Goal: Task Accomplishment & Management: Manage account settings

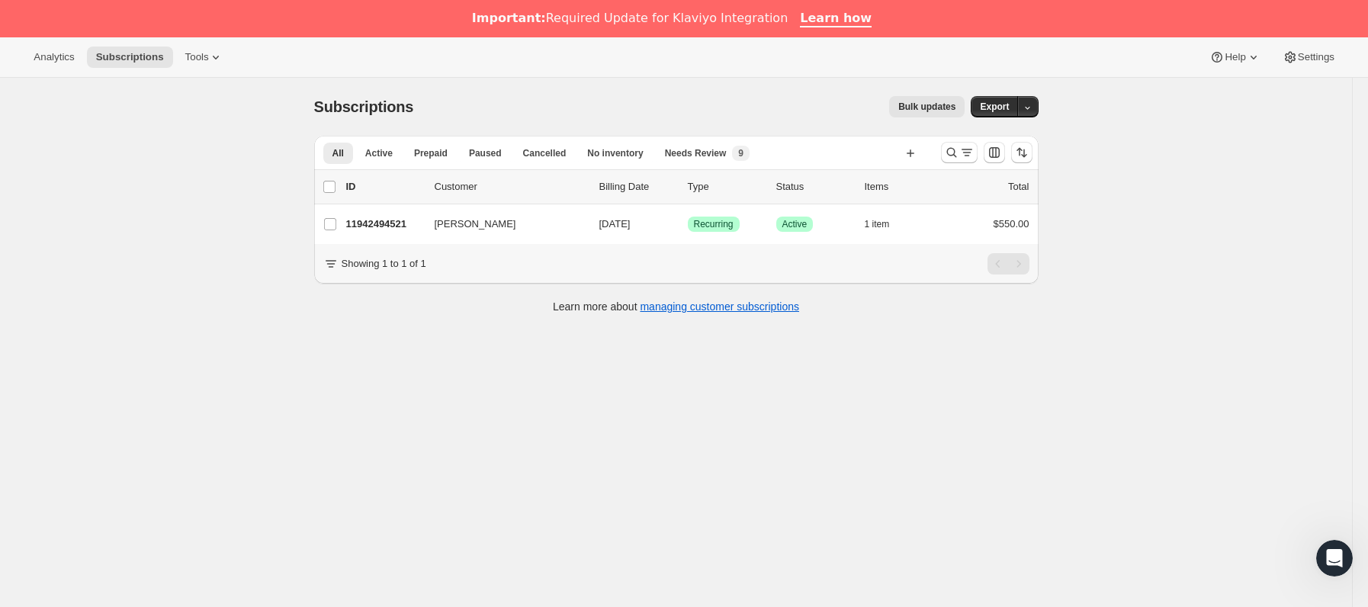
click at [432, 231] on div "11942494521 [PERSON_NAME] [DATE] Logrado Recurring Logrado Active 1 item $550.00" at bounding box center [687, 223] width 683 height 21
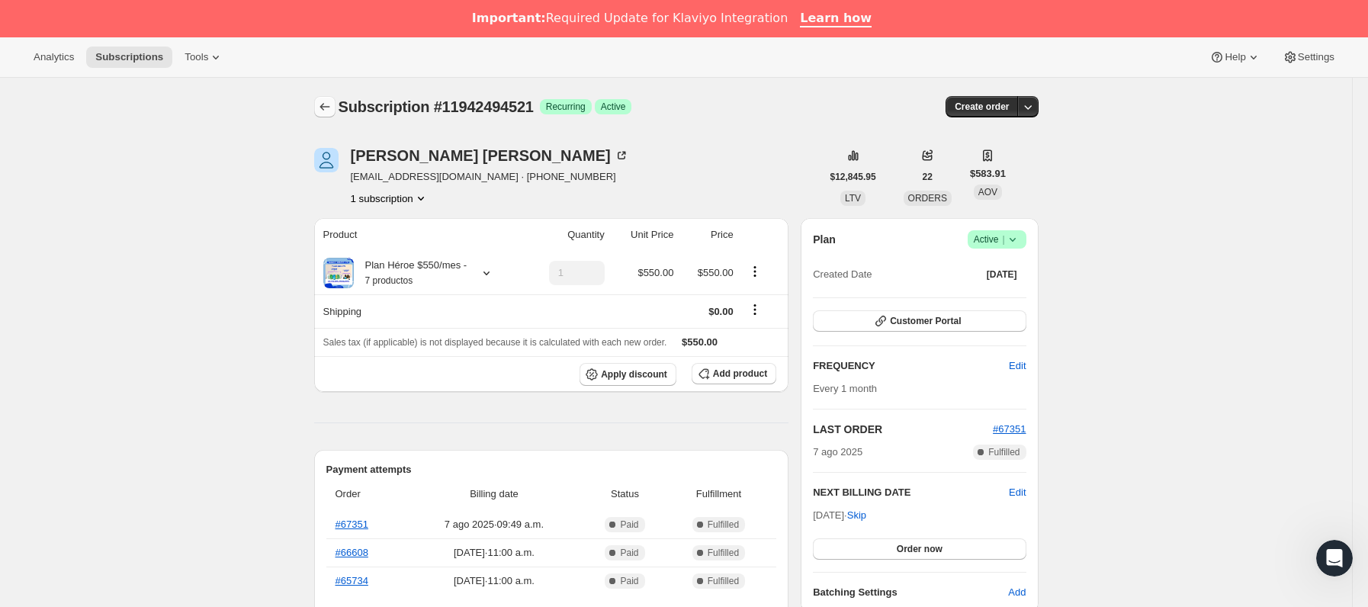
click at [329, 108] on icon "Subscriptions" at bounding box center [324, 108] width 10 height 8
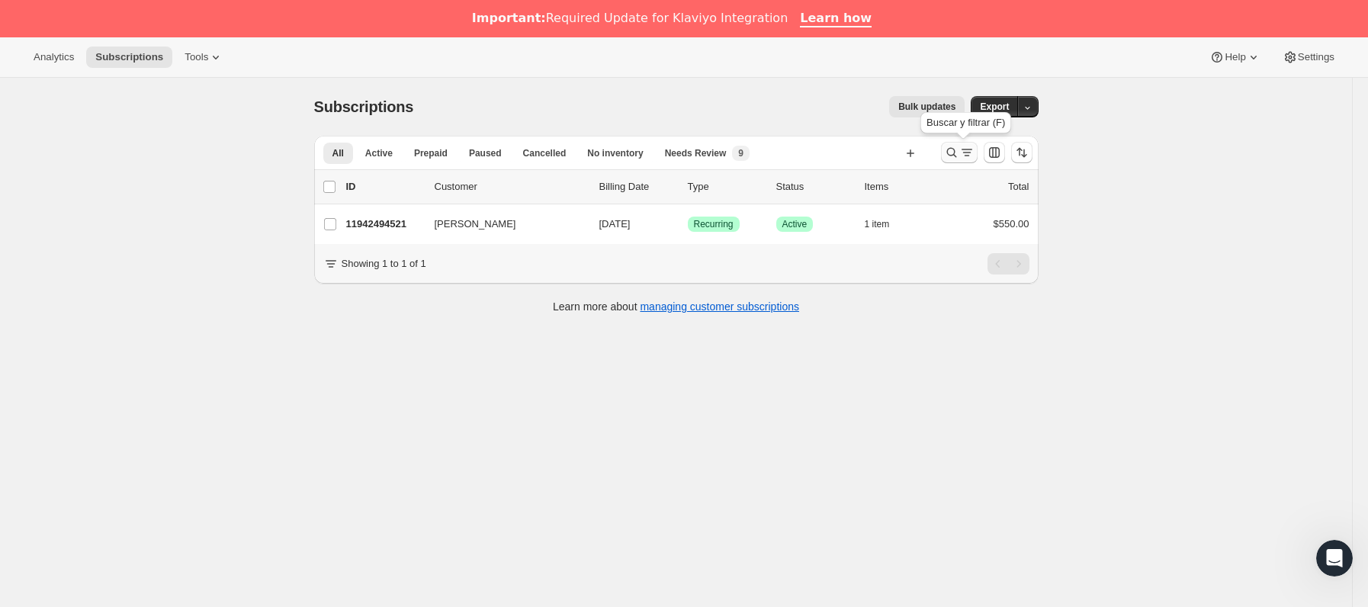
click at [952, 162] on button "Buscar y filtrar resultados" at bounding box center [959, 152] width 37 height 21
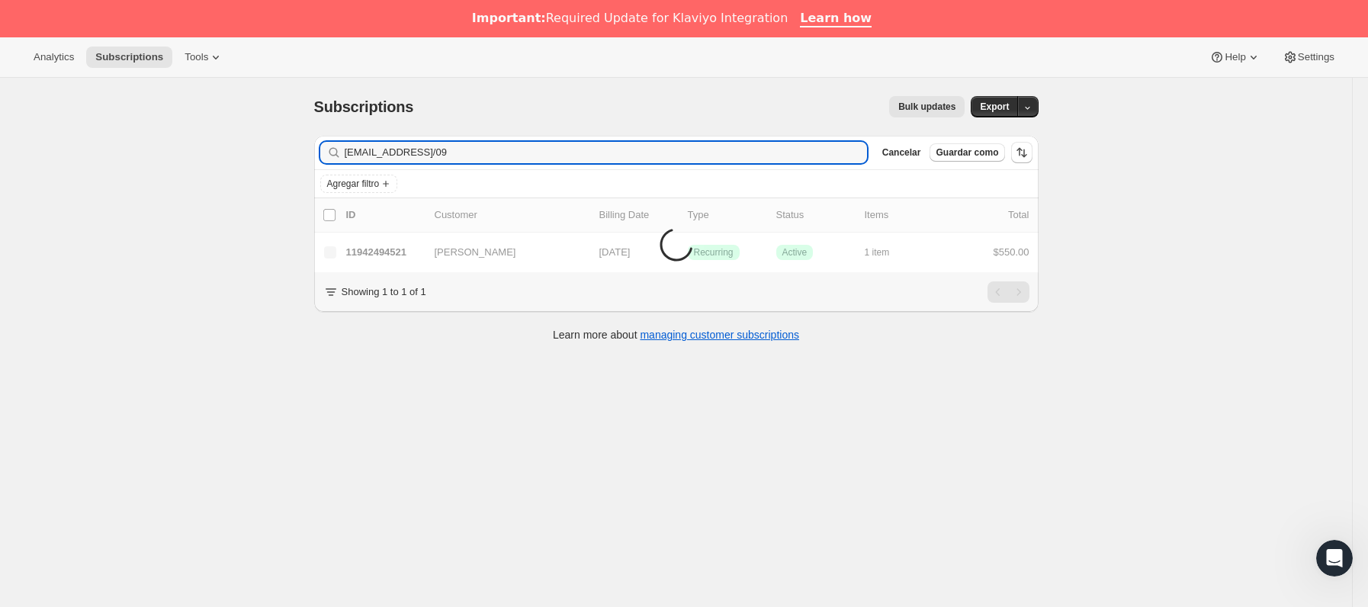
drag, startPoint x: 547, startPoint y: 153, endPoint x: 252, endPoint y: 154, distance: 295.1
click at [252, 154] on div "Subscriptions. Esta página está lista Subscriptions Bulk updates Más acciones B…" at bounding box center [676, 381] width 1352 height 607
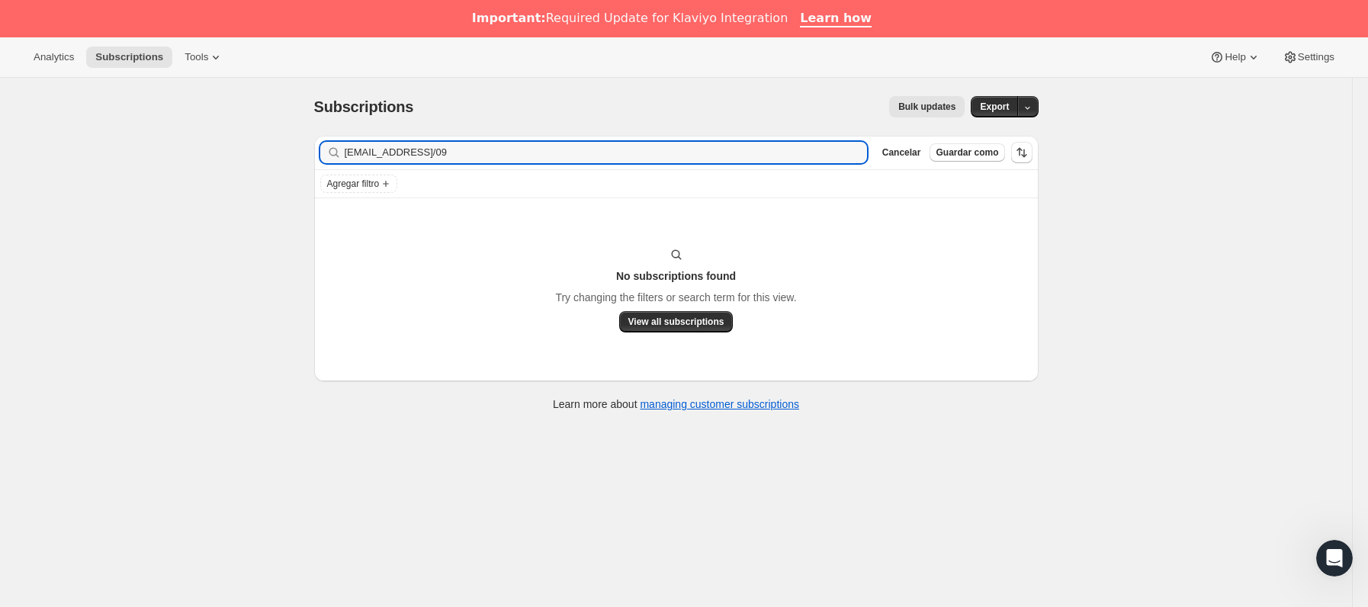
type input "[EMAIL_ADDRESS]/09"
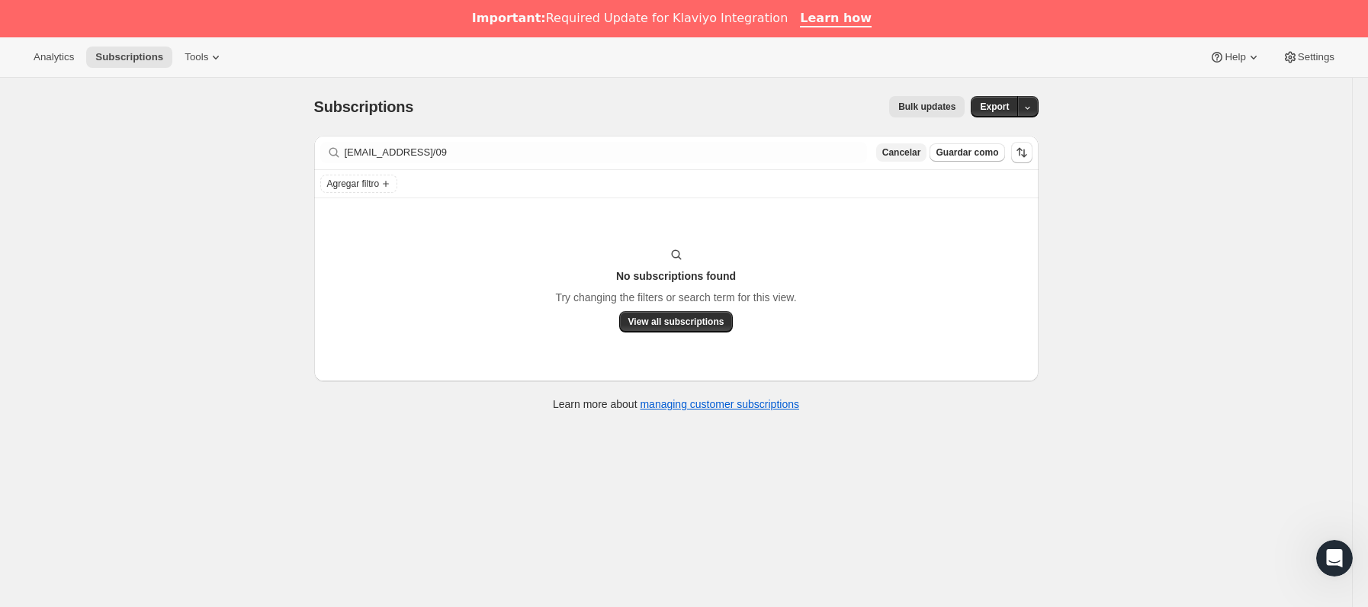
click at [911, 153] on span "Cancelar" at bounding box center [901, 152] width 39 height 12
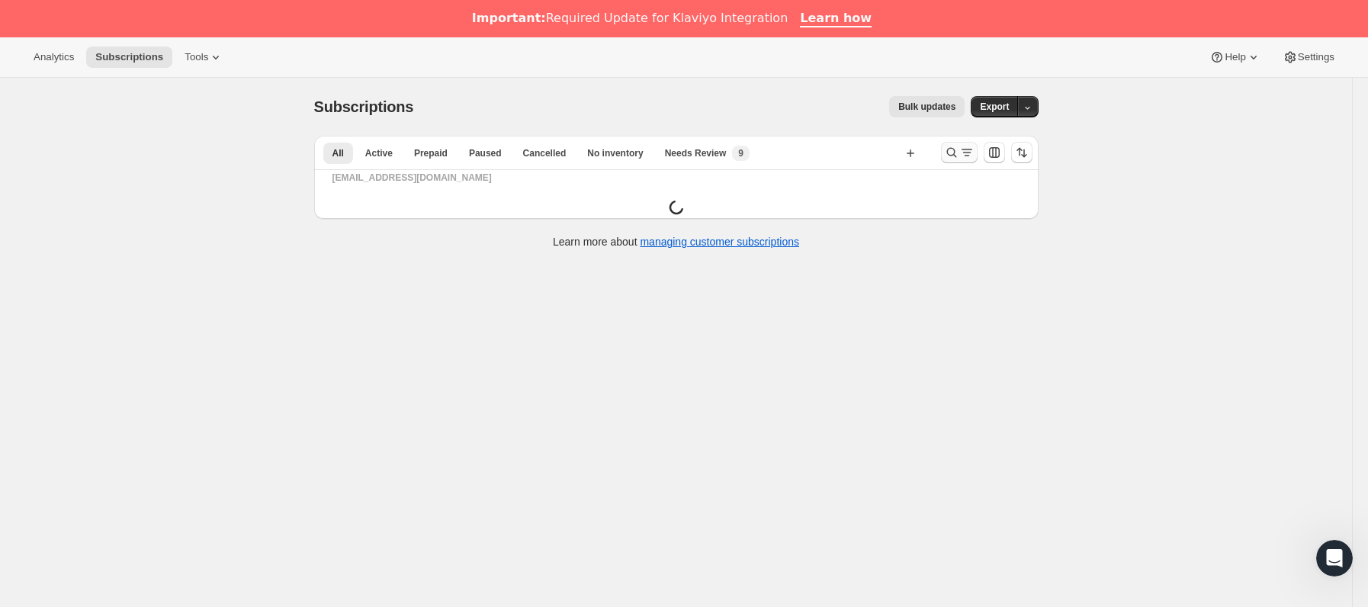
click at [956, 150] on icon "Buscar y filtrar resultados" at bounding box center [951, 153] width 10 height 10
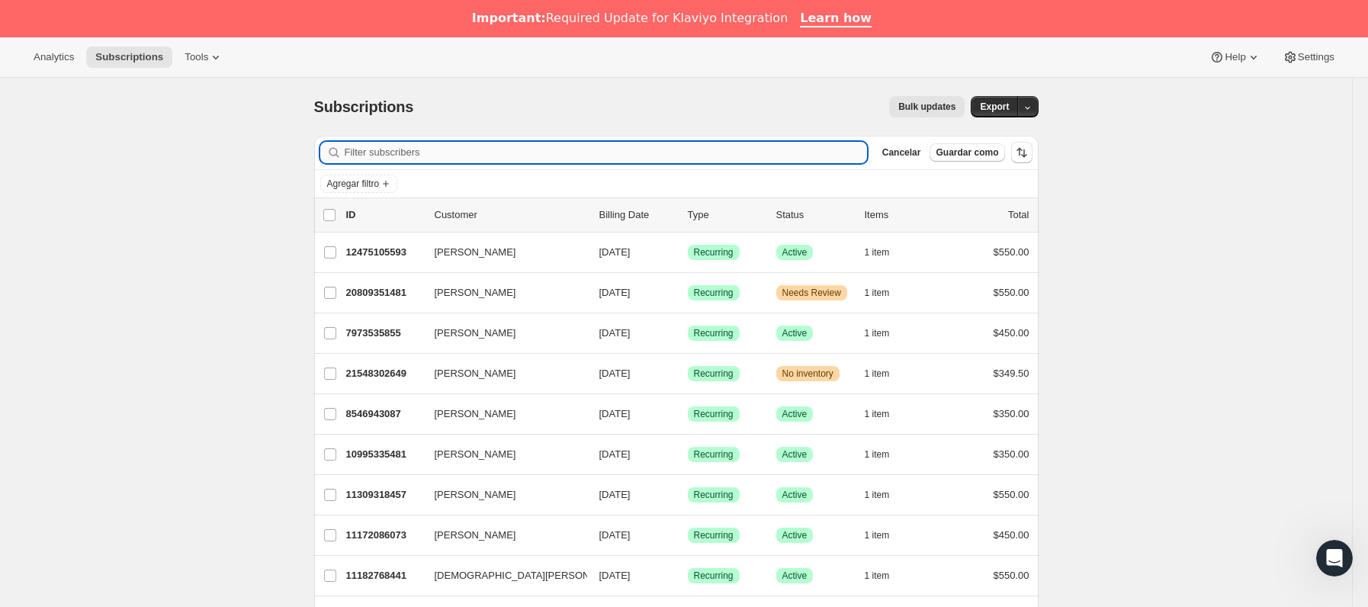
paste input "[EMAIL_ADDRESS][DOMAIN_NAME]"
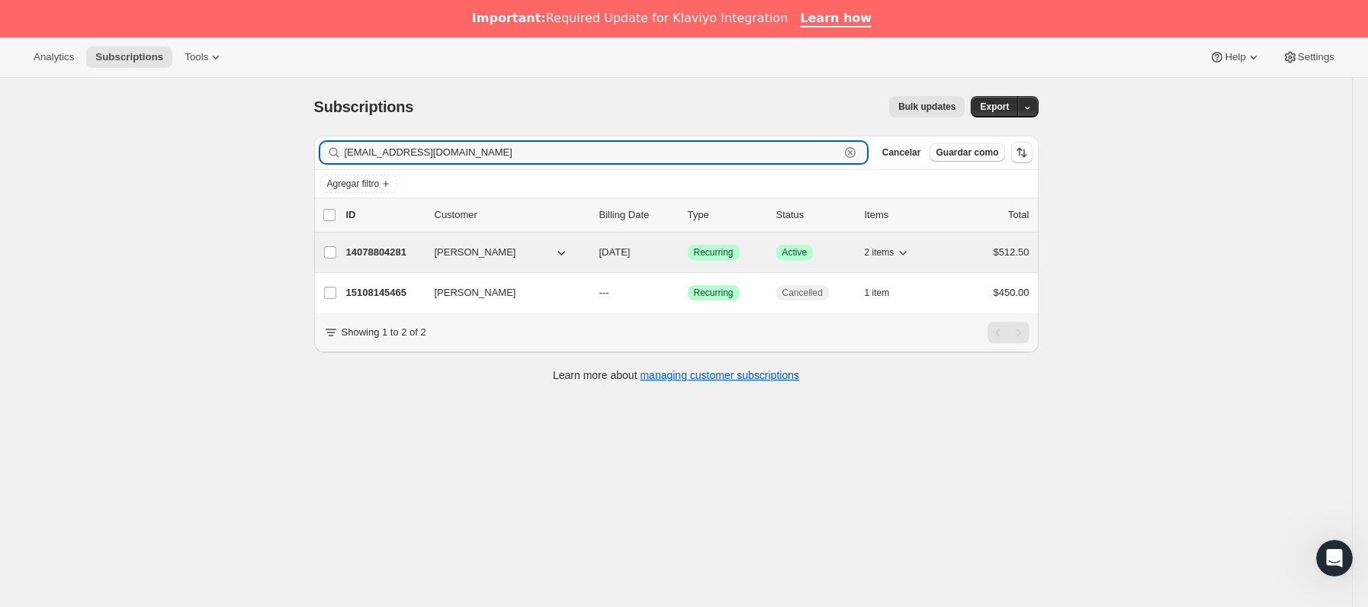
type input "[EMAIL_ADDRESS][DOMAIN_NAME]"
click at [410, 254] on p "14078804281" at bounding box center [384, 252] width 76 height 15
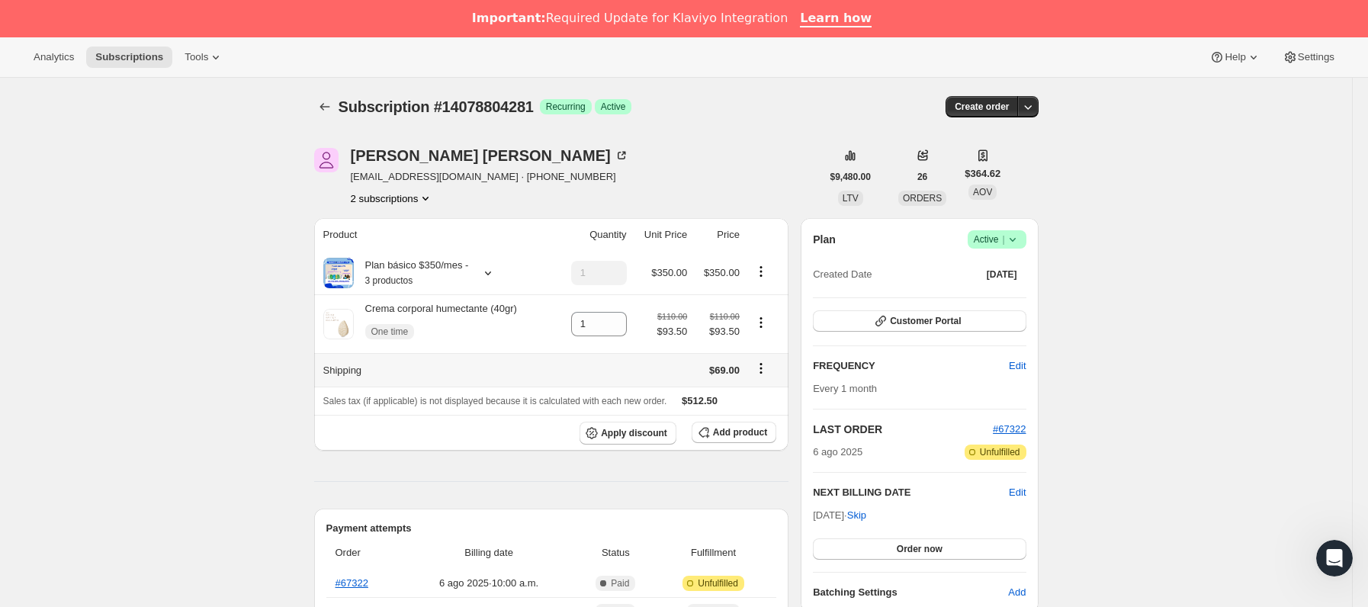
click at [762, 370] on icon "Shipping actions" at bounding box center [760, 369] width 2 height 2
click at [771, 393] on span "Edit shipping rate" at bounding box center [765, 398] width 76 height 11
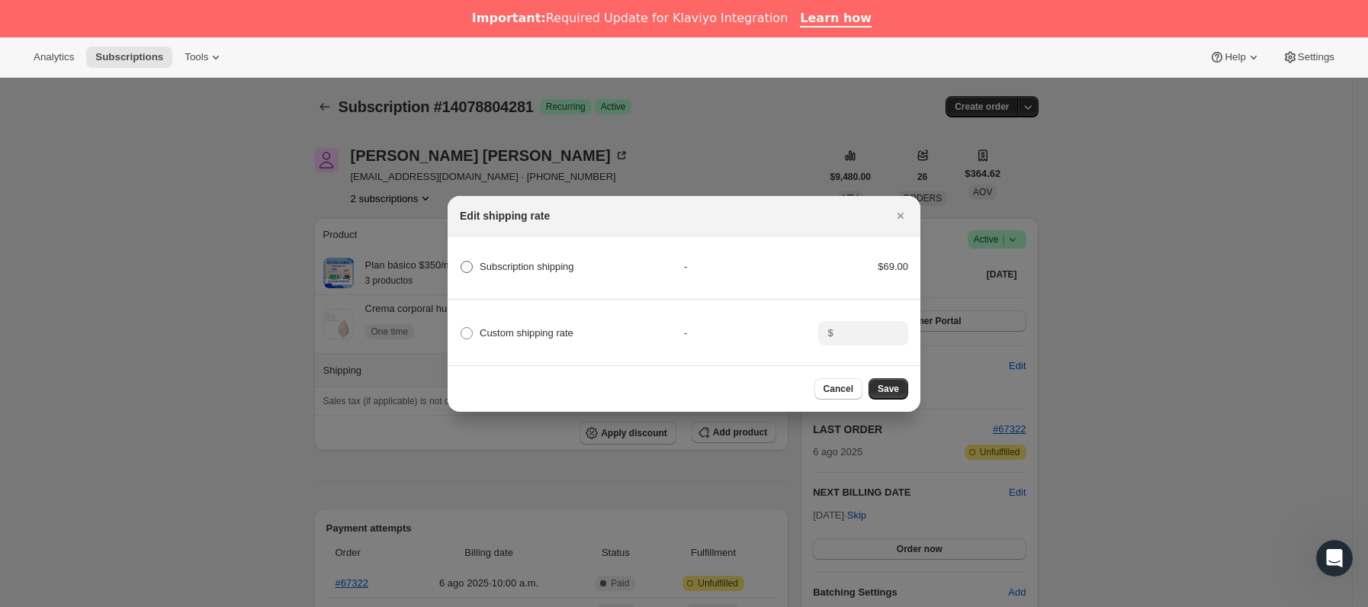
click at [465, 261] on span ":r11o:" at bounding box center [467, 267] width 12 height 12
click at [461, 261] on shipping "Subscription shipping" at bounding box center [461, 261] width 1 height 1
radio shipping "true"
click at [469, 334] on span ":r11o:" at bounding box center [467, 333] width 14 height 14
click at [461, 328] on input "Custom shipping rate" at bounding box center [461, 327] width 1 height 1
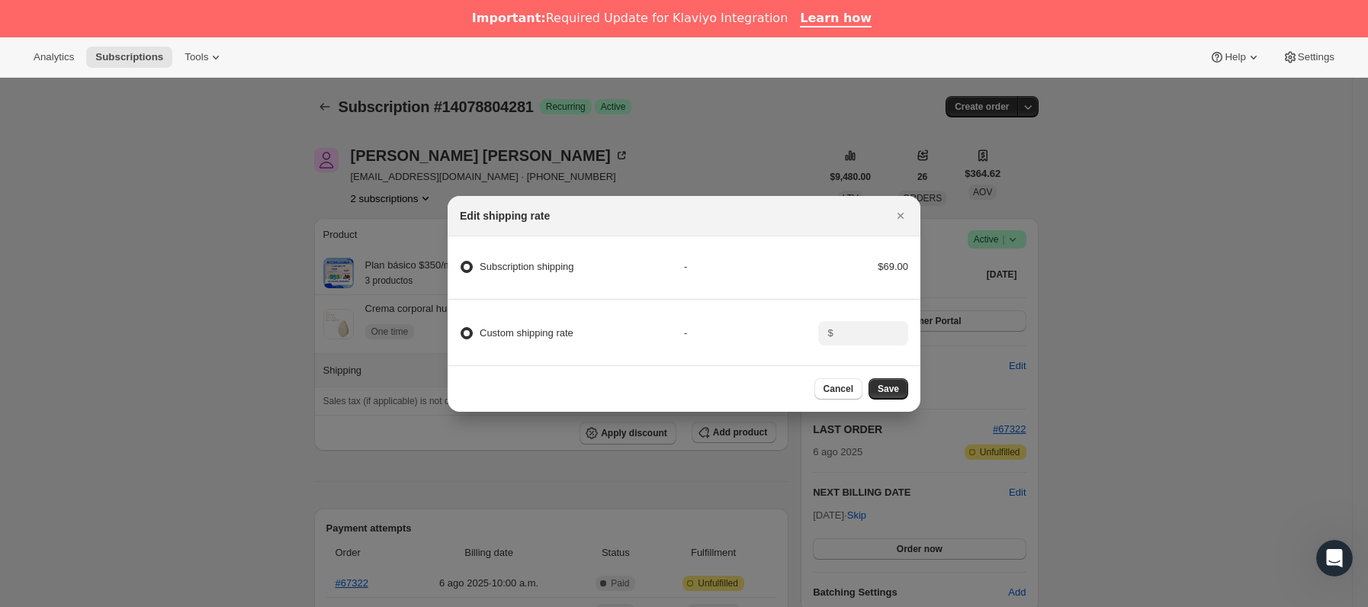
radio input "true"
radio shipping "false"
click at [843, 329] on input ":r11o:" at bounding box center [861, 333] width 47 height 24
type input "0"
click at [899, 395] on button "Save" at bounding box center [888, 388] width 40 height 21
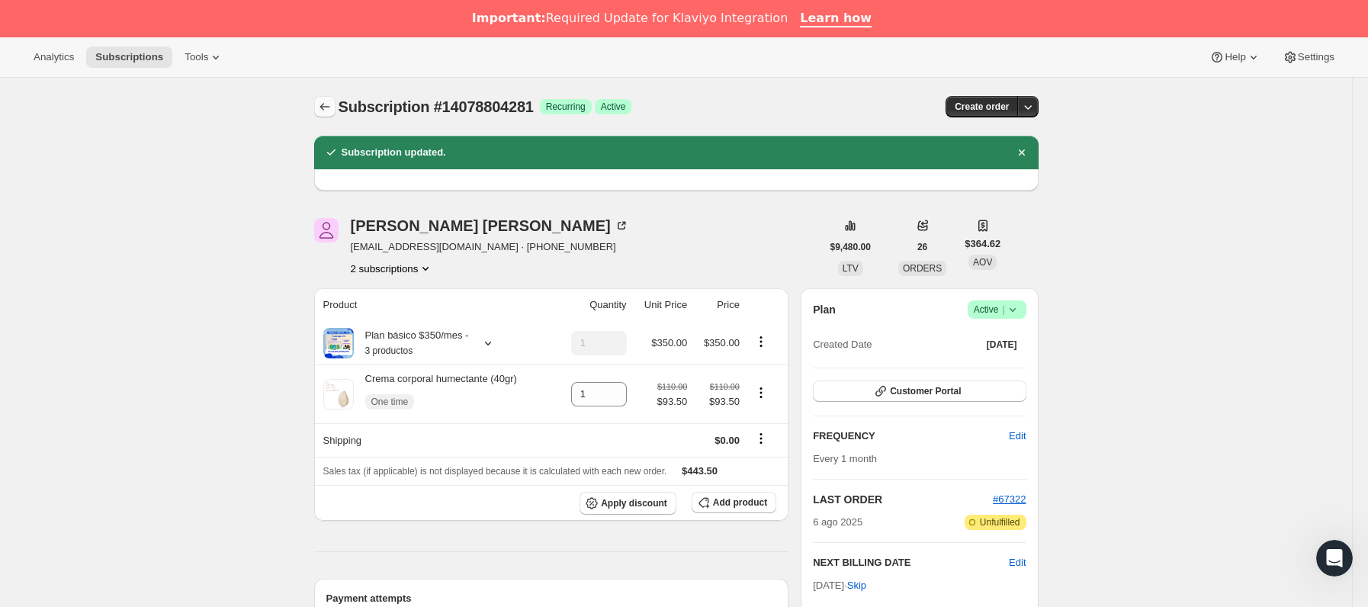
click at [332, 108] on icon "Subscriptions" at bounding box center [324, 106] width 15 height 15
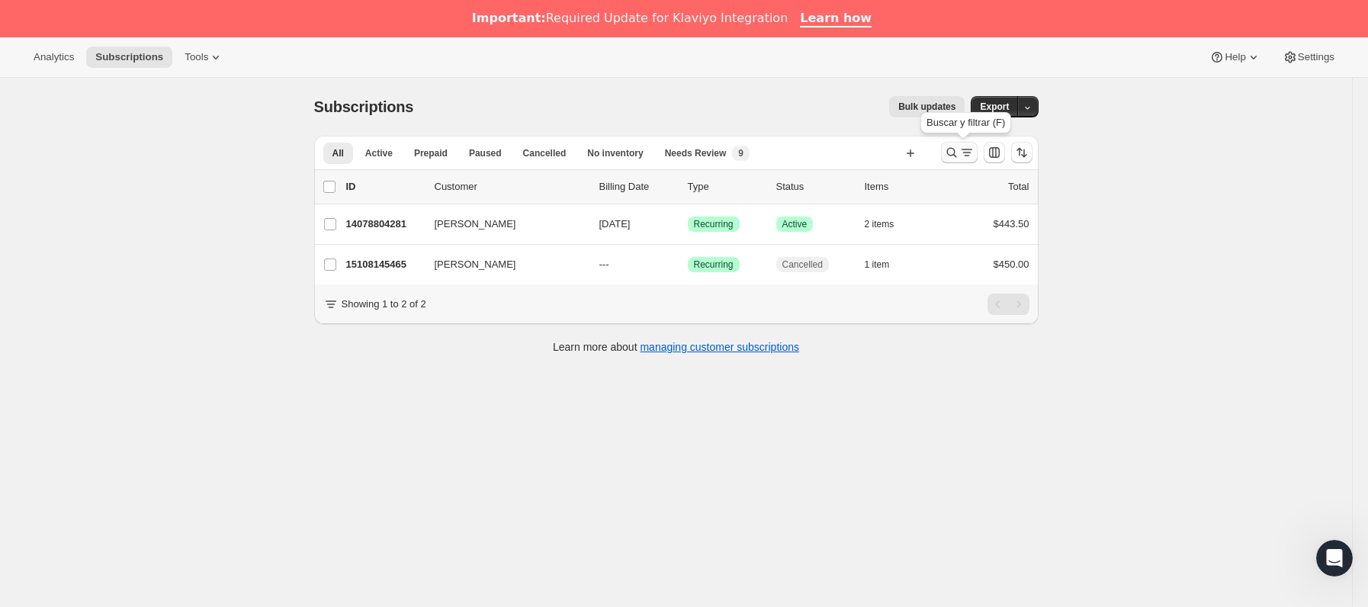
click at [974, 160] on icon "Buscar y filtrar resultados" at bounding box center [966, 152] width 15 height 15
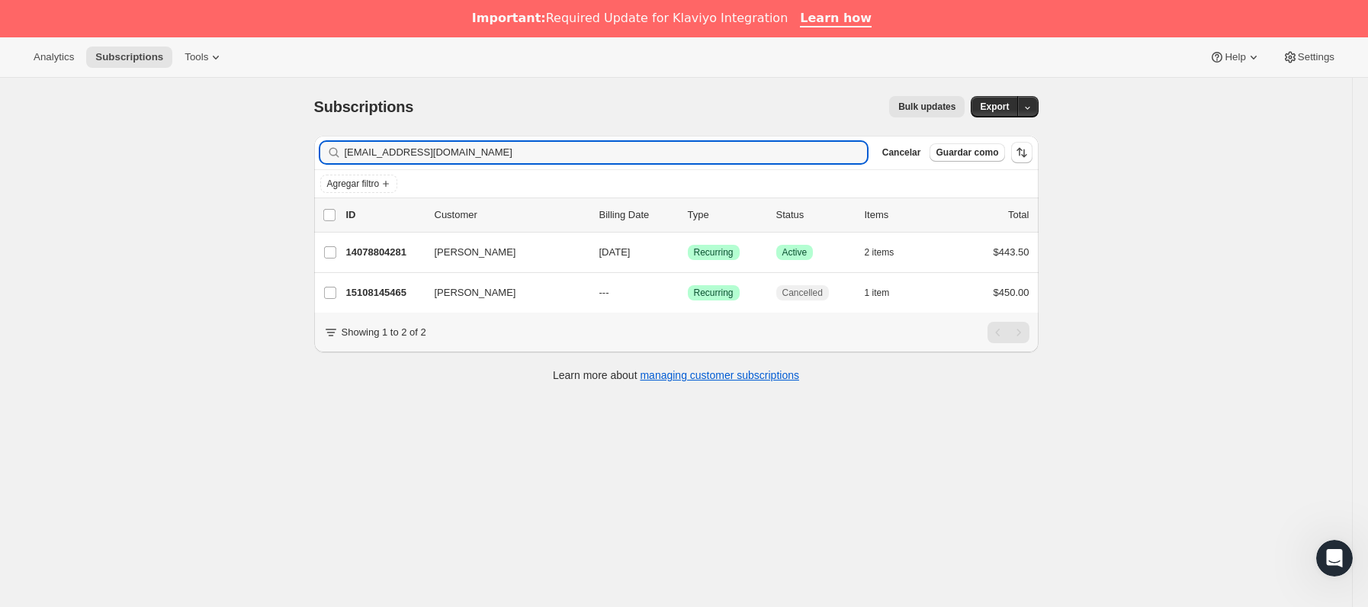
drag, startPoint x: 457, startPoint y: 154, endPoint x: 11, endPoint y: 192, distance: 447.7
click at [11, 192] on div "Subscriptions. Esta página está lista Subscriptions Bulk updates Más acciones B…" at bounding box center [676, 381] width 1352 height 607
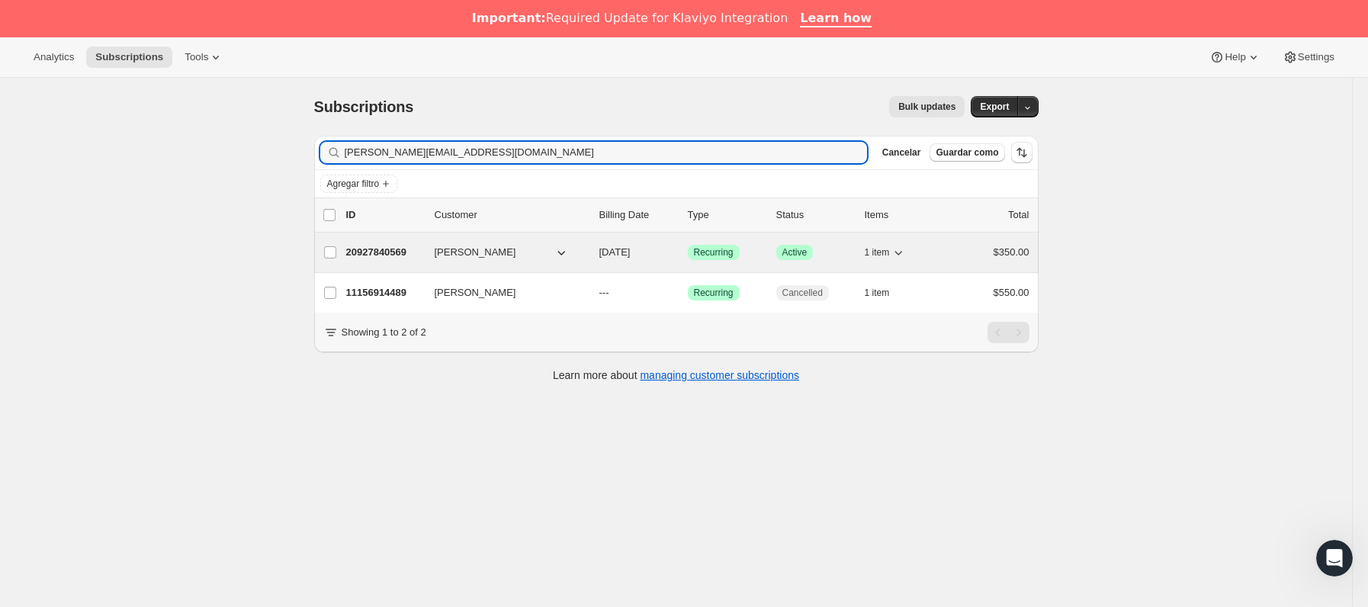
type input "[PERSON_NAME][EMAIL_ADDRESS][DOMAIN_NAME]"
click at [416, 255] on p "20927840569" at bounding box center [384, 252] width 76 height 15
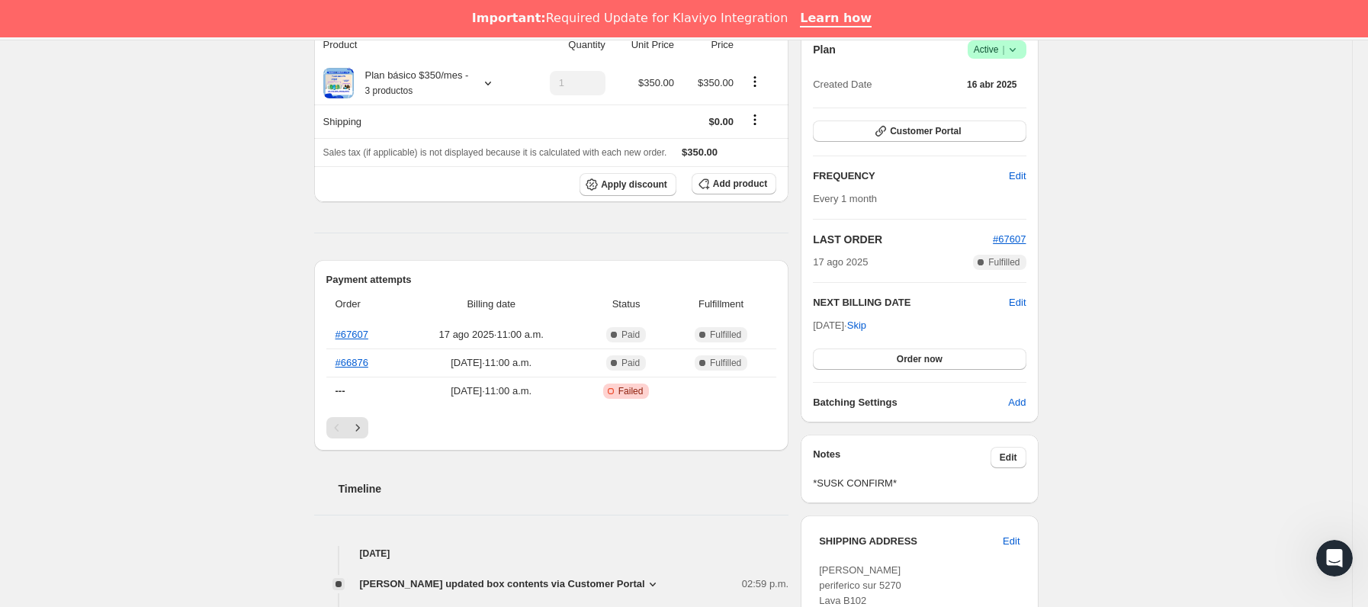
scroll to position [229, 0]
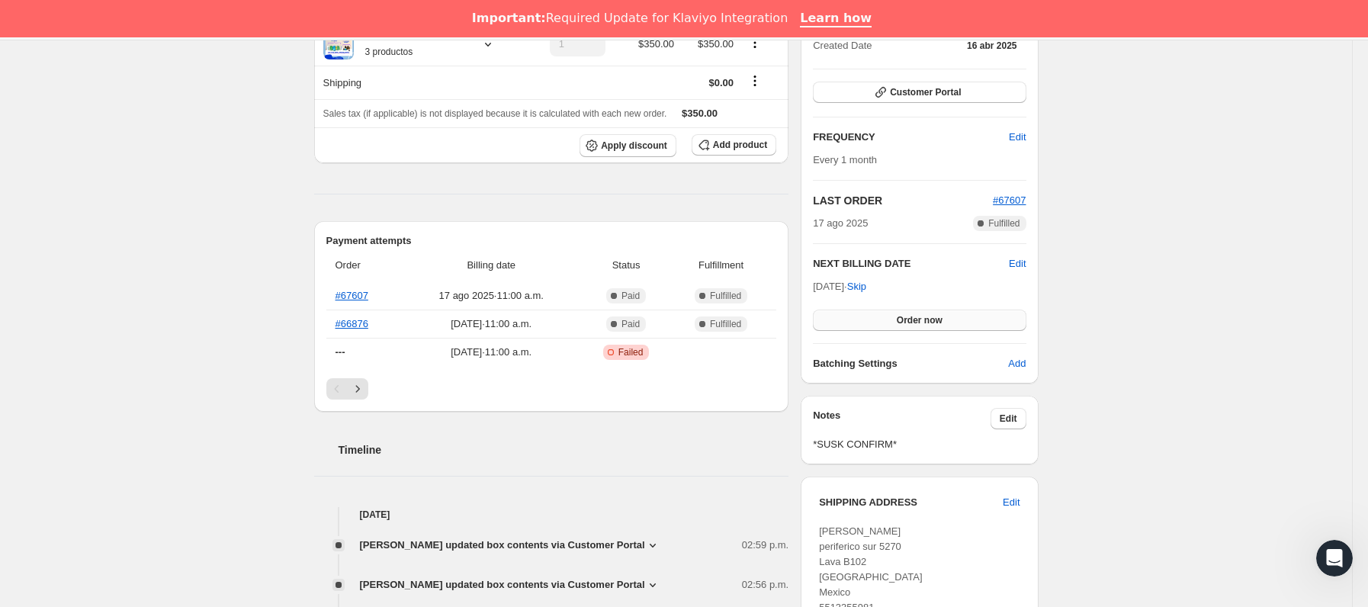
click at [915, 313] on button "Order now" at bounding box center [919, 320] width 213 height 21
click at [915, 313] on button "Click to confirm" at bounding box center [919, 320] width 213 height 21
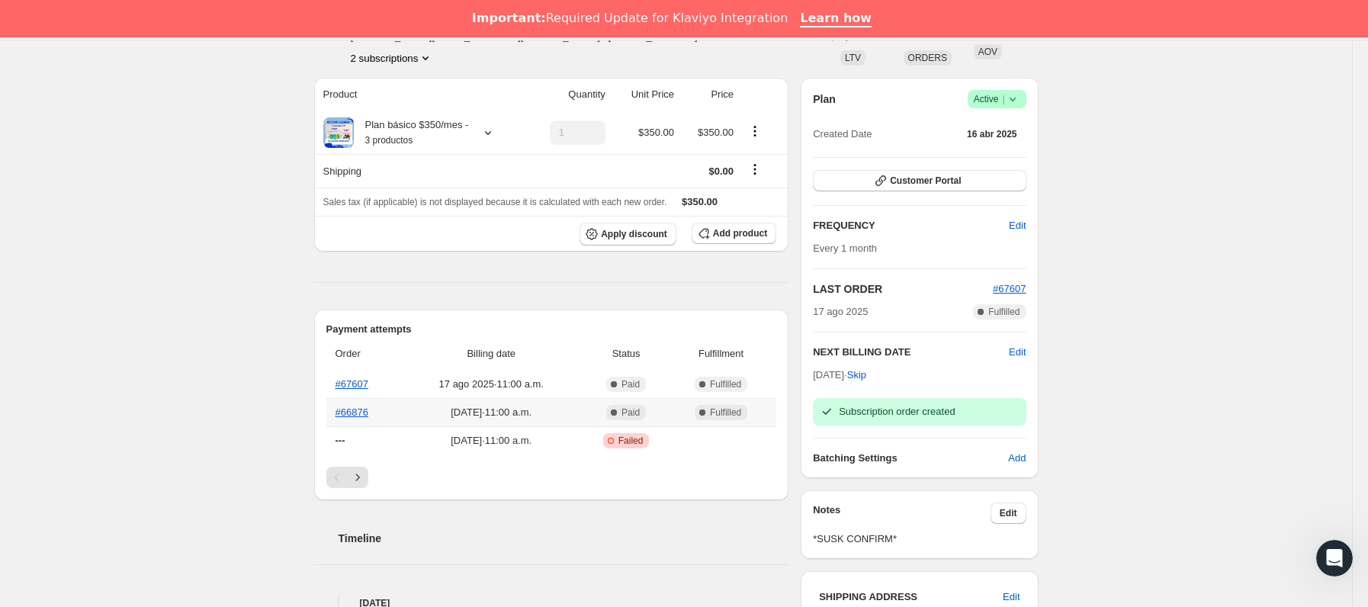
scroll to position [114, 0]
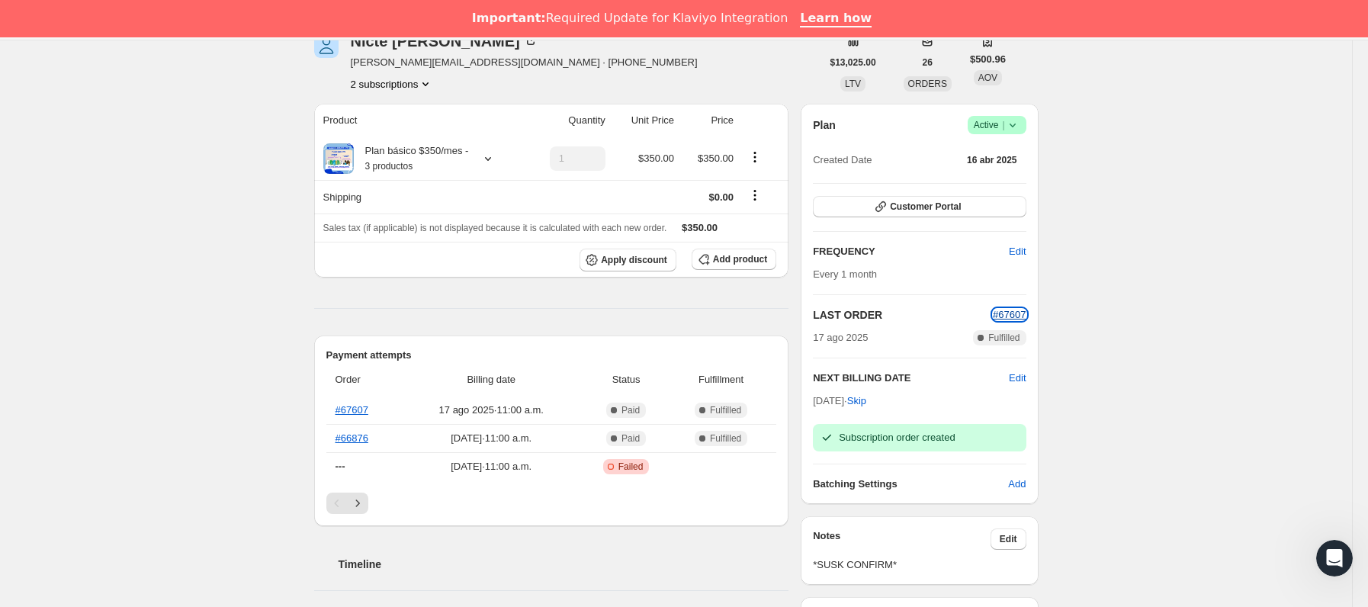
click at [1022, 317] on span "#67607" at bounding box center [1009, 314] width 33 height 11
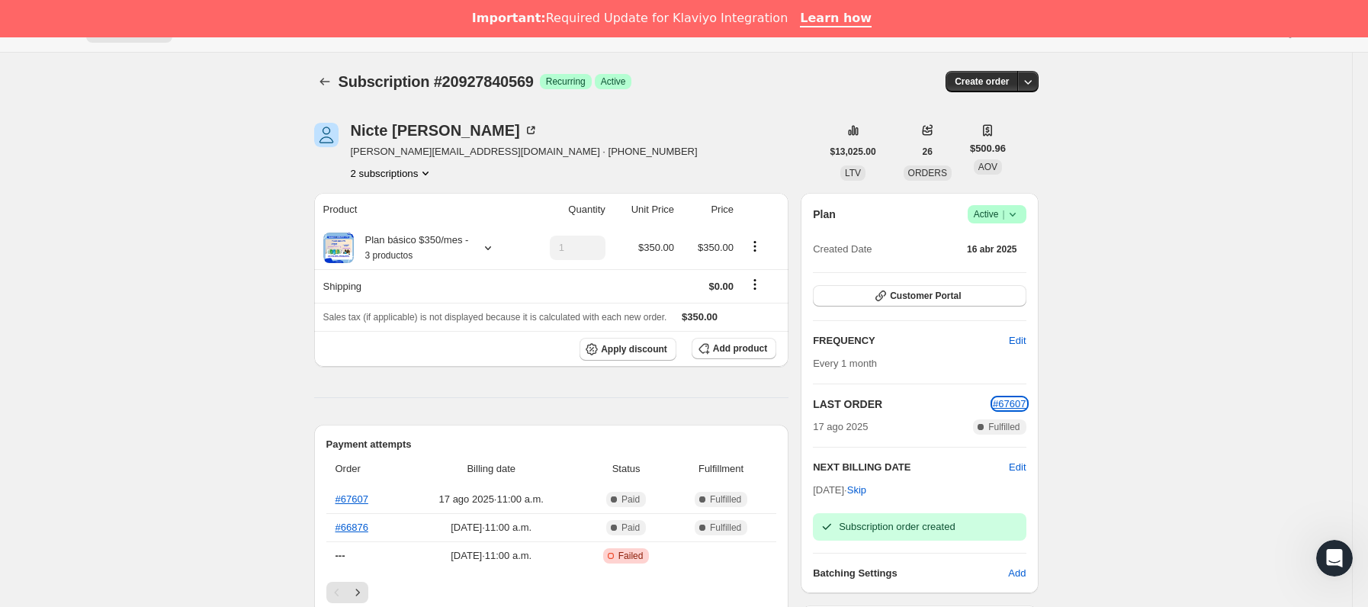
scroll to position [0, 0]
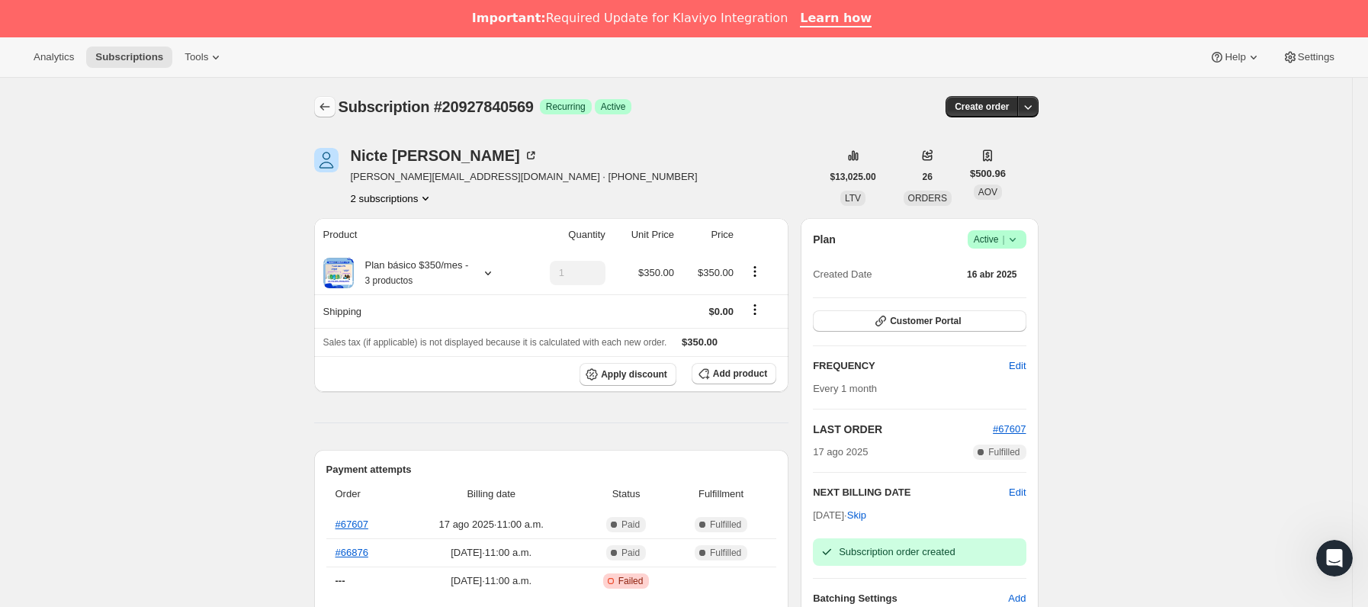
click at [332, 106] on icon "Subscriptions" at bounding box center [324, 106] width 15 height 15
